Goal: Transaction & Acquisition: Subscribe to service/newsletter

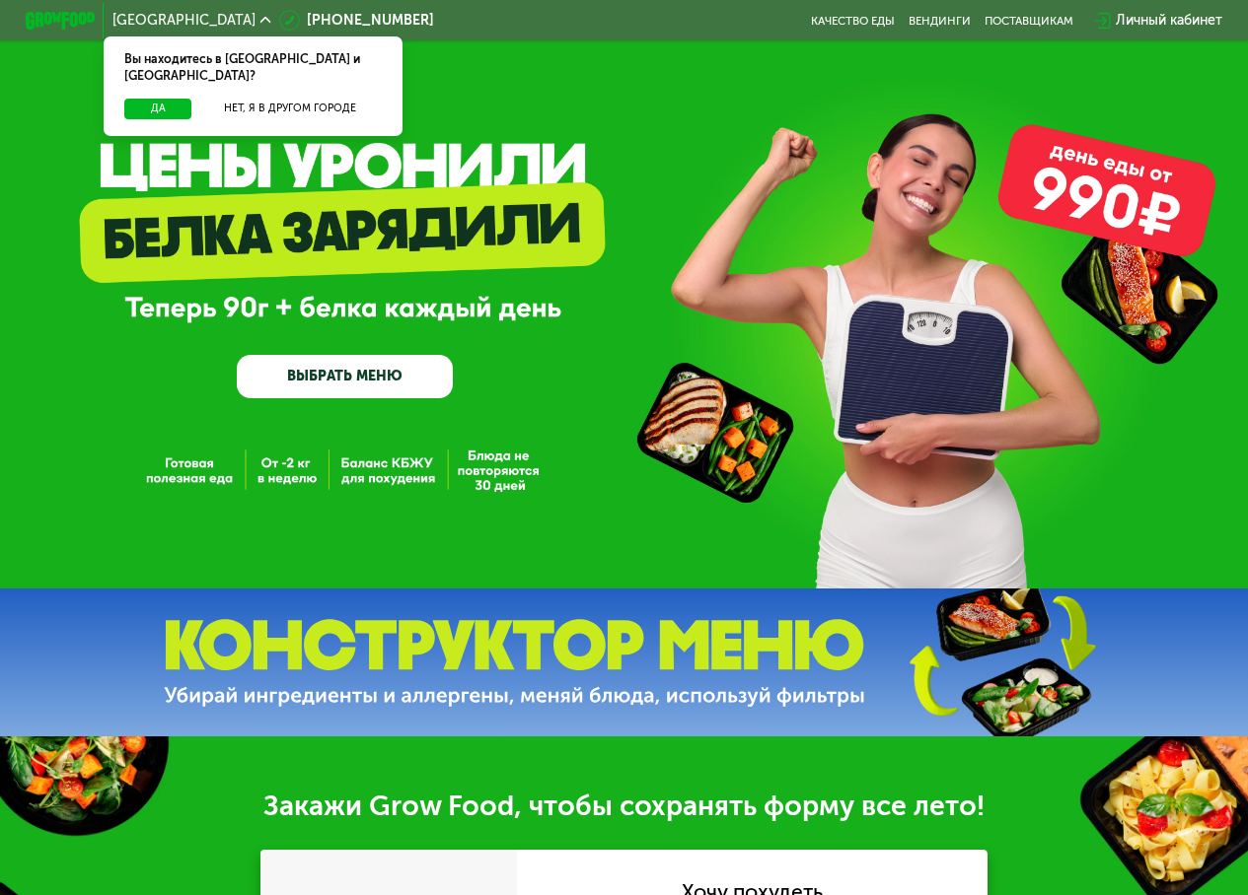
click at [337, 391] on link "ВЫБРАТЬ МЕНЮ" at bounding box center [345, 376] width 216 height 43
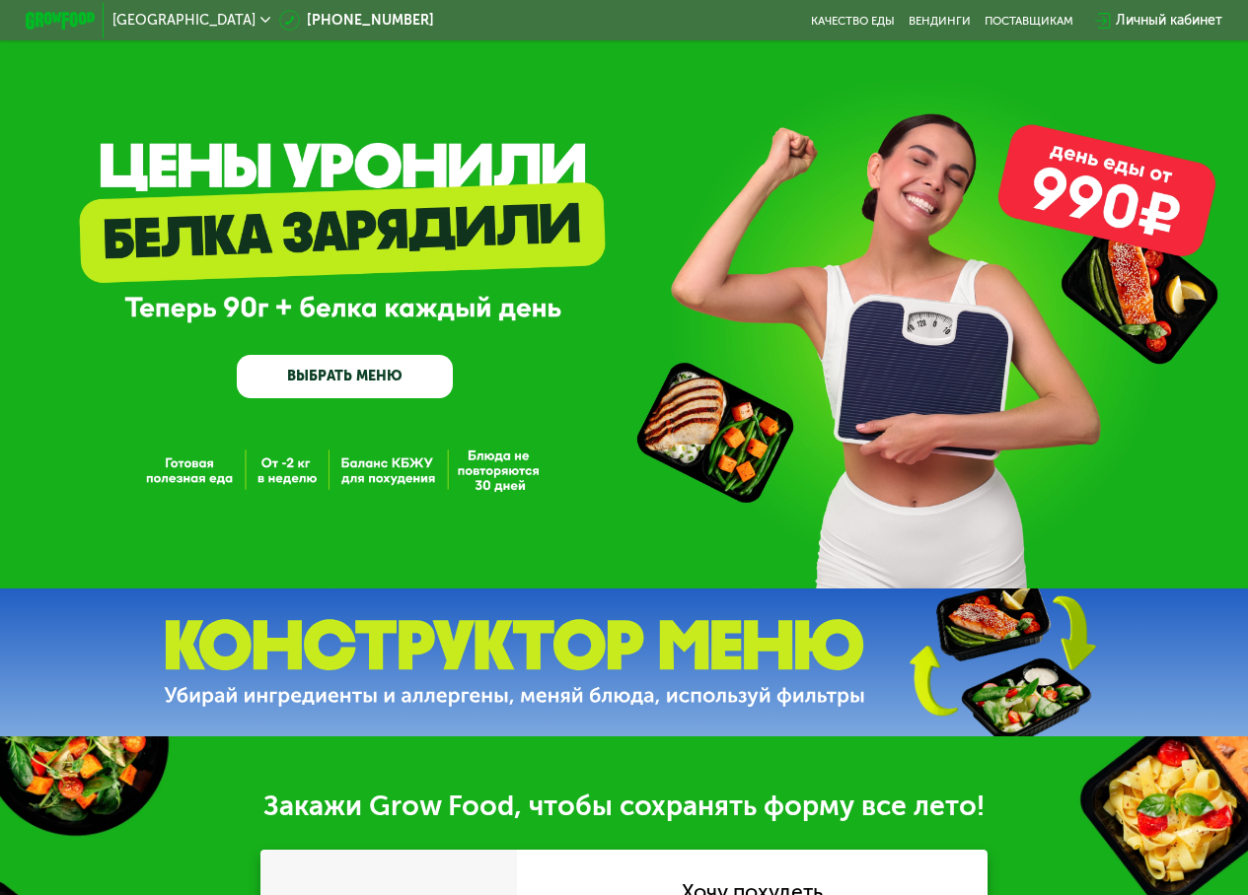
click at [327, 387] on link "ВЫБРАТЬ МЕНЮ" at bounding box center [345, 376] width 216 height 43
click at [343, 379] on link "ВЫБРАТЬ МЕНЮ" at bounding box center [345, 376] width 216 height 43
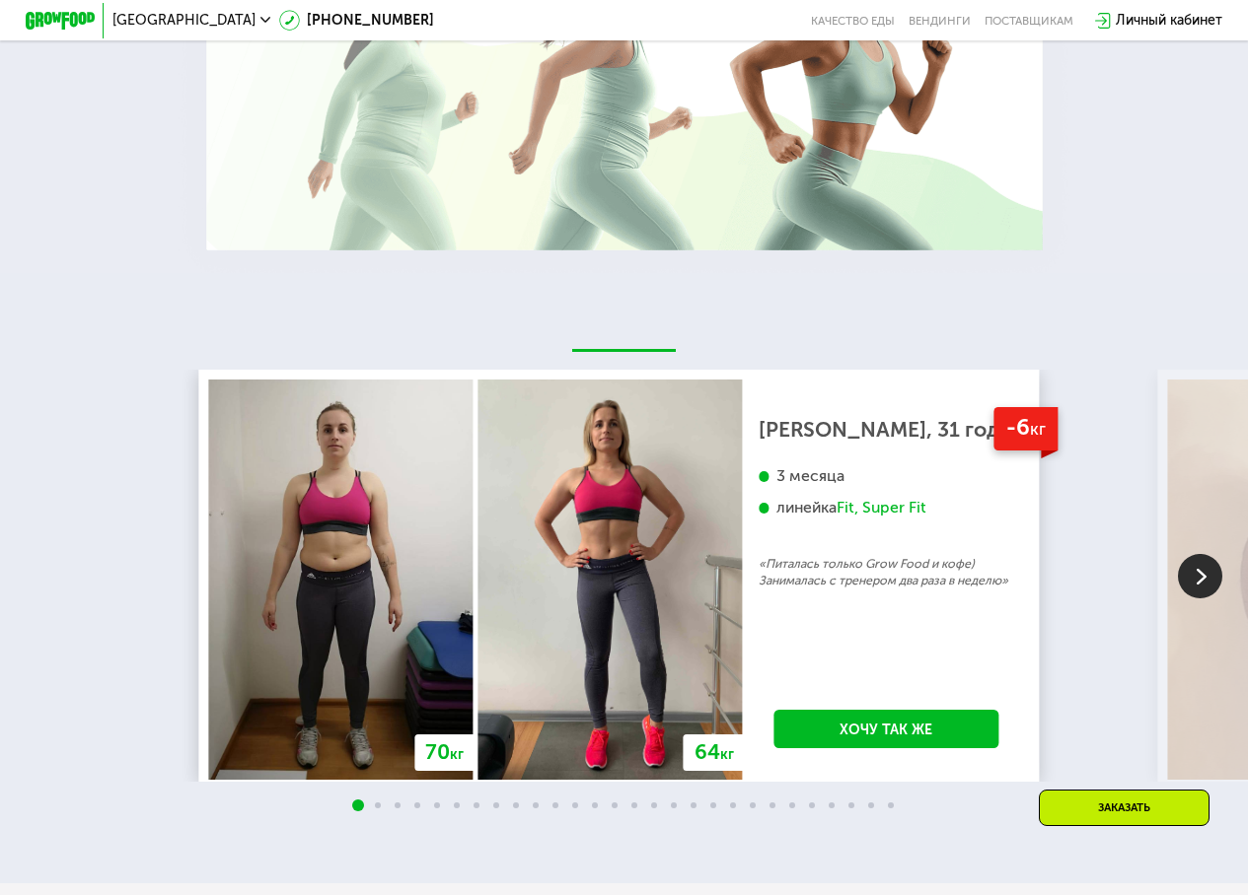
scroll to position [1677, 0]
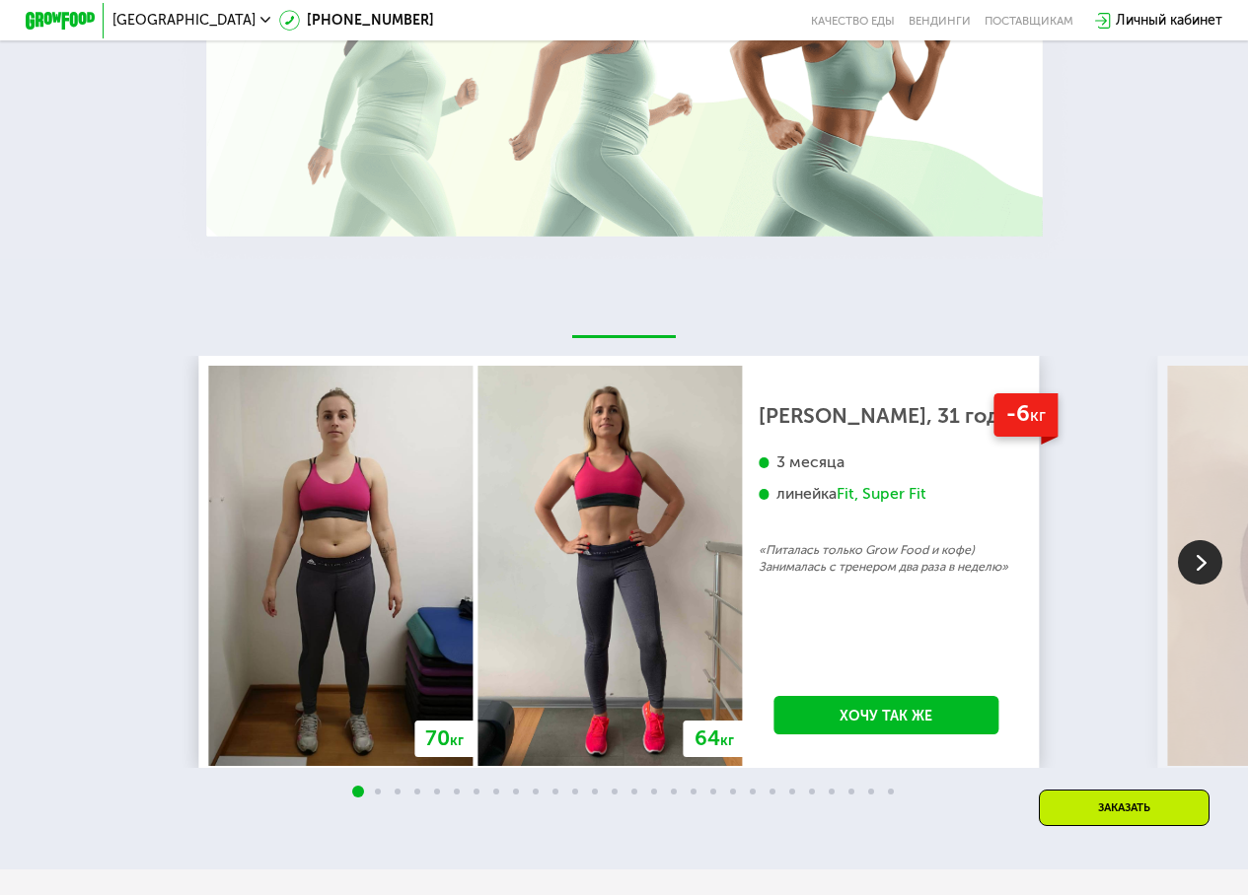
click at [1203, 576] on img at bounding box center [1200, 562] width 44 height 44
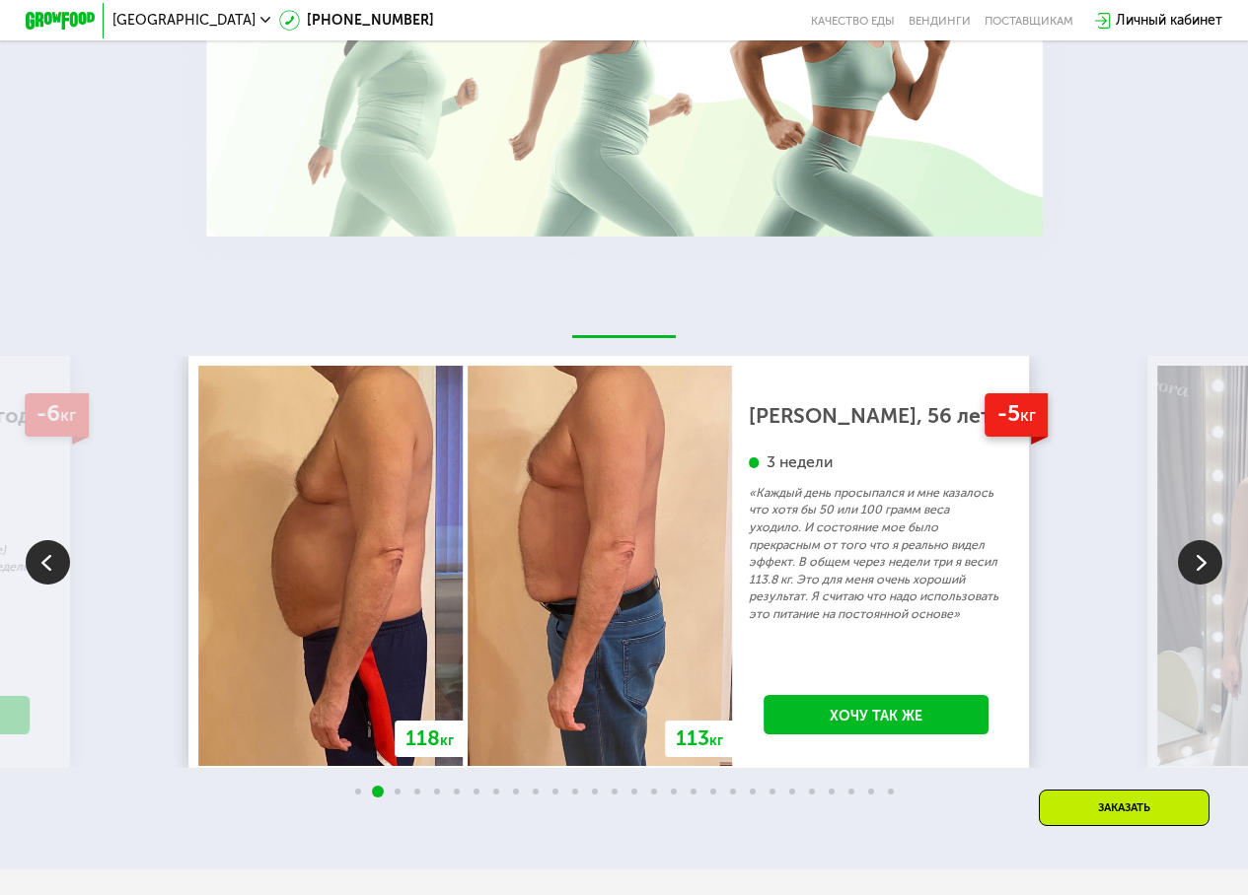
click at [1179, 568] on img at bounding box center [1200, 562] width 44 height 44
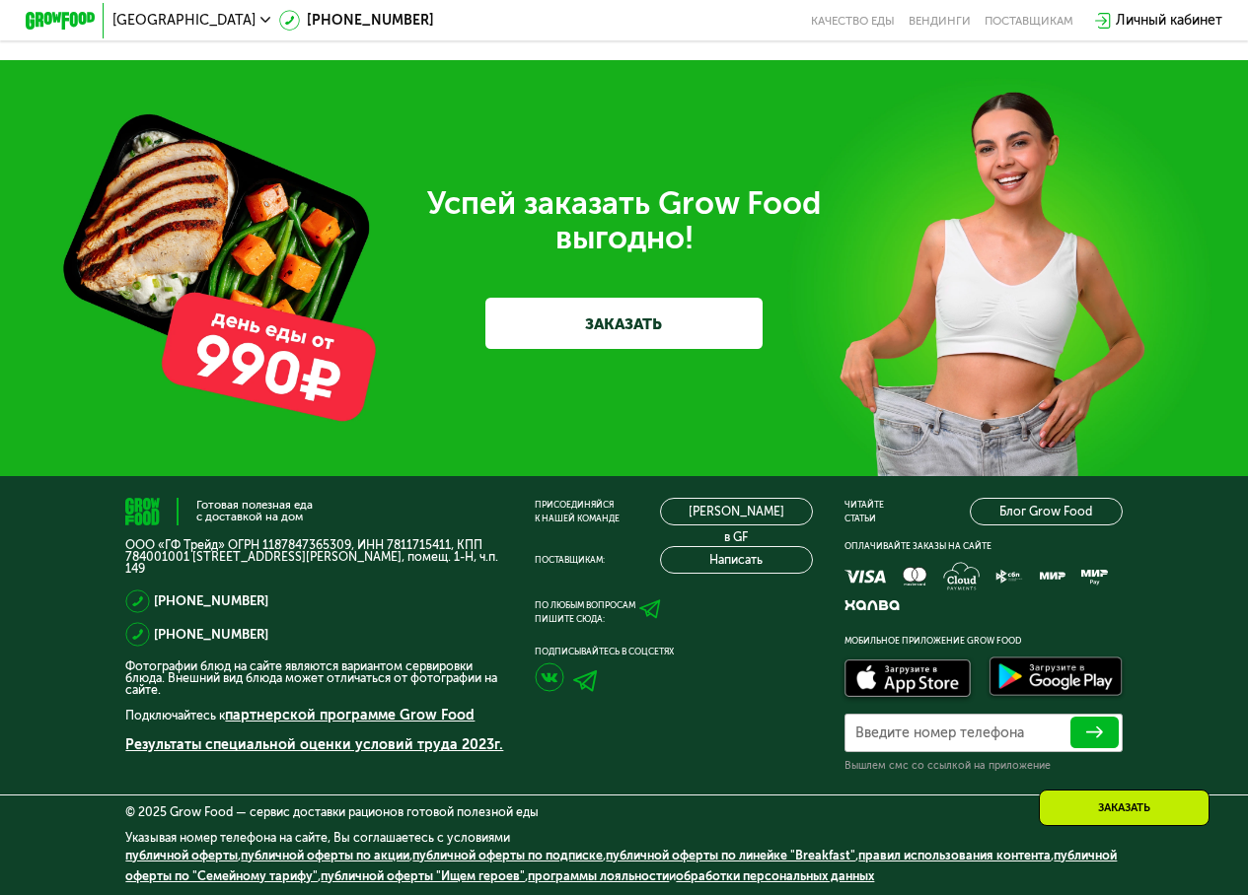
scroll to position [4042, 0]
click at [518, 314] on link "ЗАКАЗАТЬ" at bounding box center [623, 324] width 277 height 52
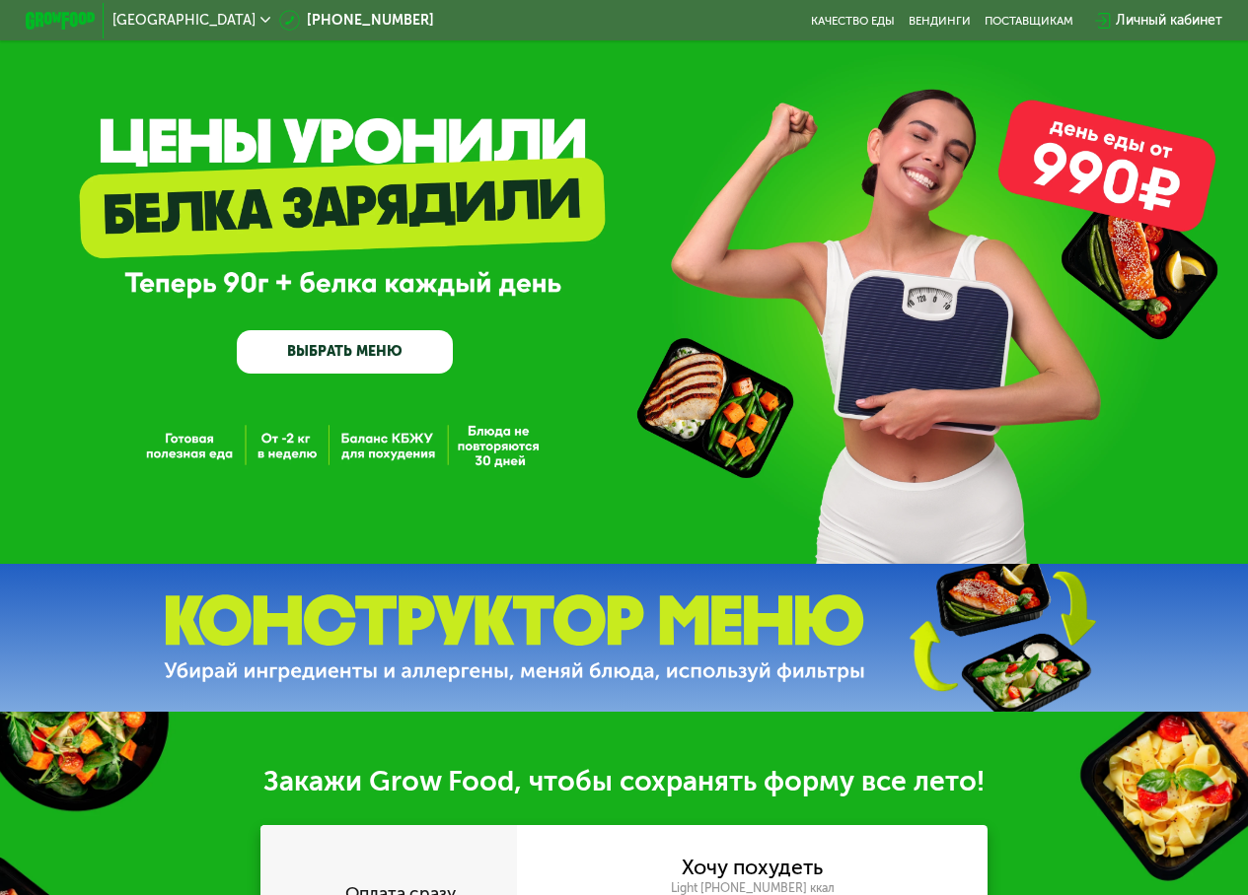
scroll to position [0, 0]
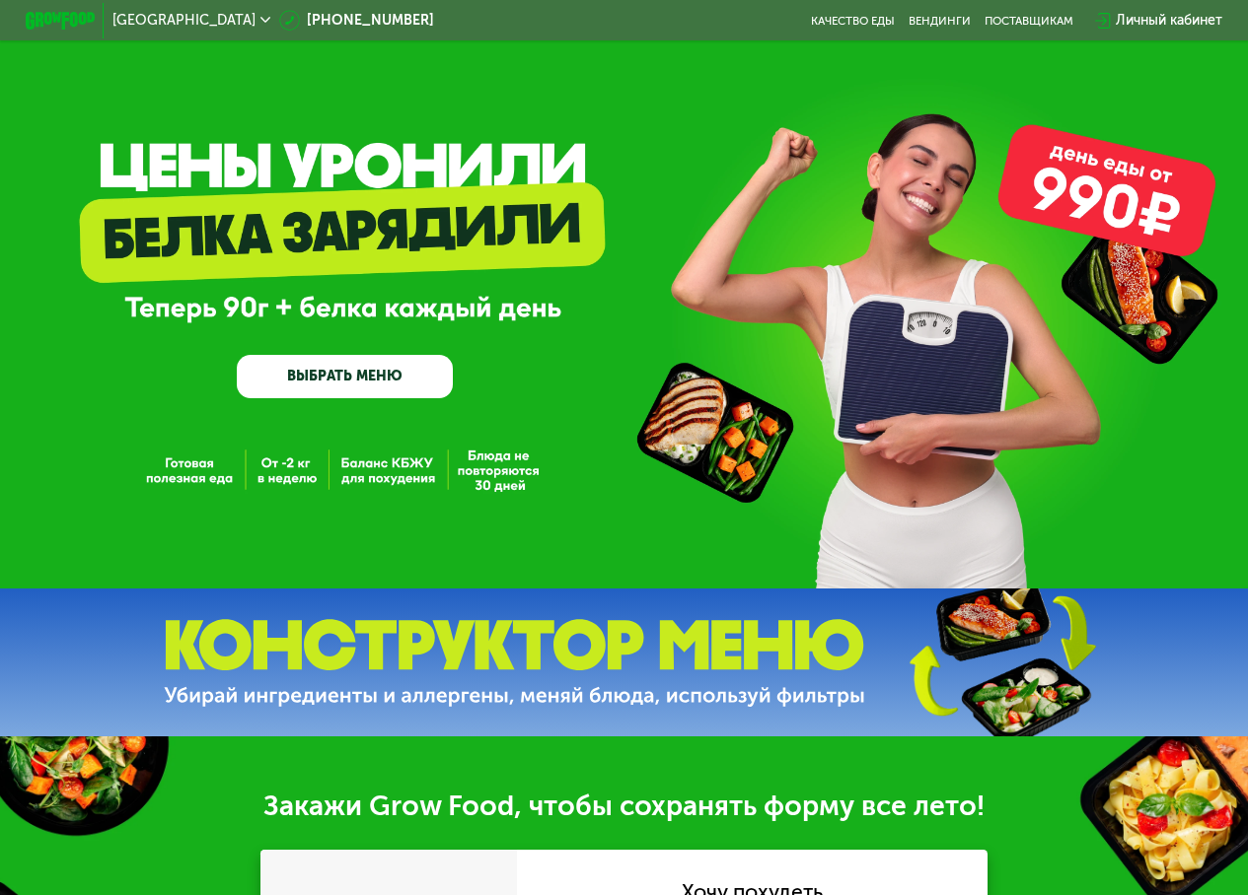
click at [406, 364] on link "ВЫБРАТЬ МЕНЮ" at bounding box center [345, 376] width 216 height 43
click at [267, 404] on div "GrowFood — доставка правильного питания ВЫБРАТЬ МЕНЮ" at bounding box center [624, 294] width 1248 height 589
click at [303, 360] on link "ВЫБРАТЬ МЕНЮ" at bounding box center [345, 376] width 216 height 43
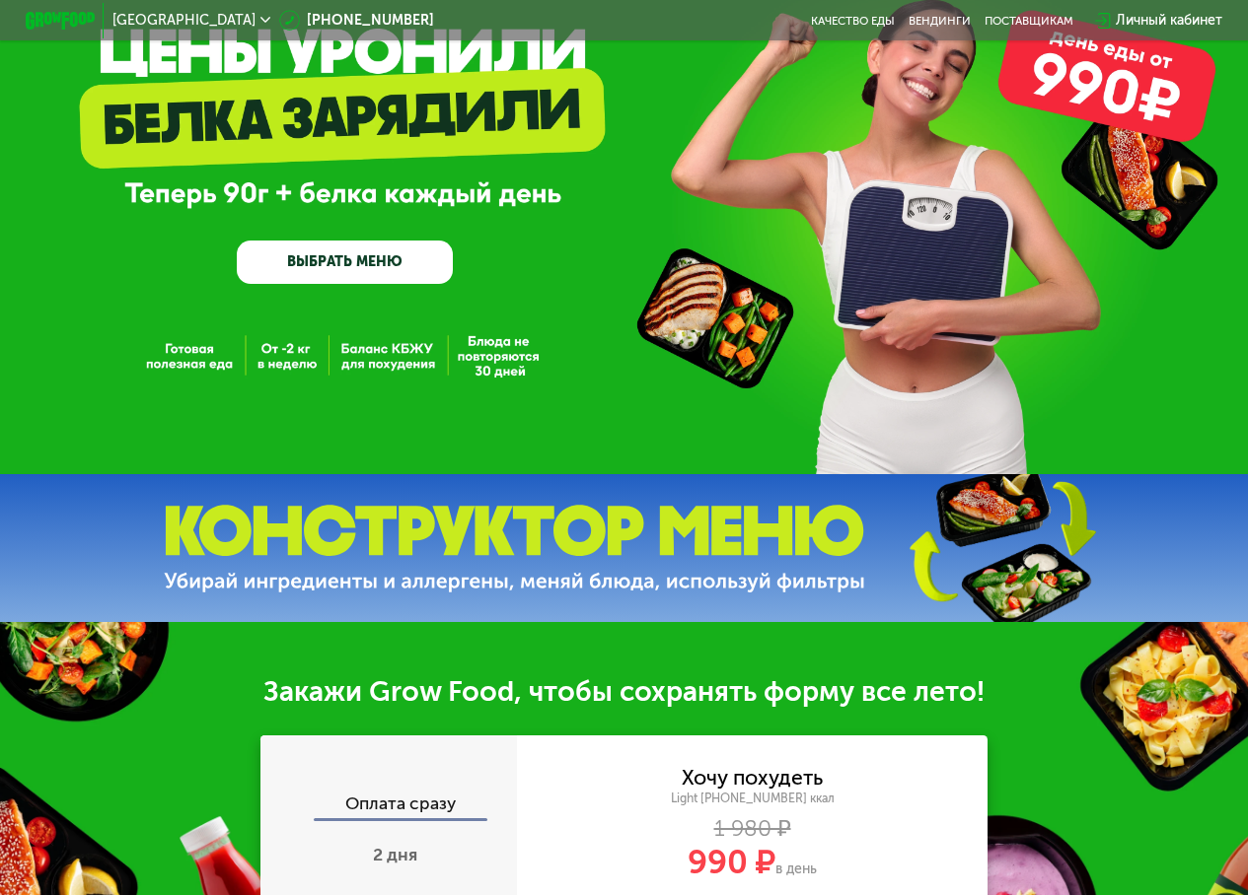
scroll to position [296, 0]
